Goal: Task Accomplishment & Management: Manage account settings

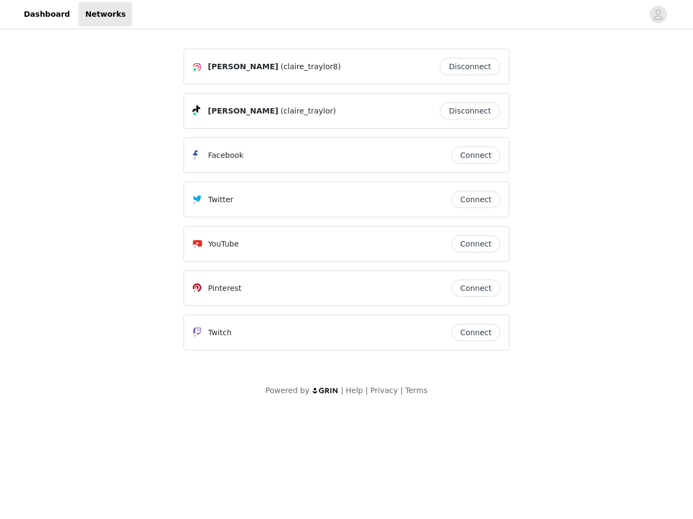
click at [346, 205] on div "Twitter" at bounding box center [322, 199] width 259 height 13
click at [346, 15] on div at bounding box center [387, 14] width 511 height 24
click at [658, 15] on icon "avatar" at bounding box center [658, 14] width 10 height 17
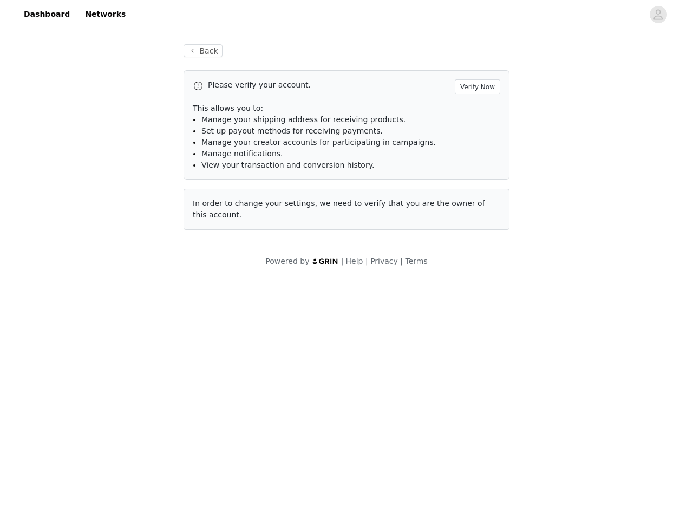
click at [476, 155] on li "Manage notifications." at bounding box center [350, 153] width 299 height 11
click at [476, 200] on span "In order to change your settings, we need to verify that you are the owner of t…" at bounding box center [339, 209] width 292 height 20
click at [476, 244] on div "Back Please verify your account. Verify Now This allows you to: Manage your shi…" at bounding box center [346, 143] width 352 height 225
click at [476, 288] on body "Dashboard Networks Back Please verify your account. Verify Now This allows you …" at bounding box center [346, 259] width 693 height 519
